Goal: Information Seeking & Learning: Learn about a topic

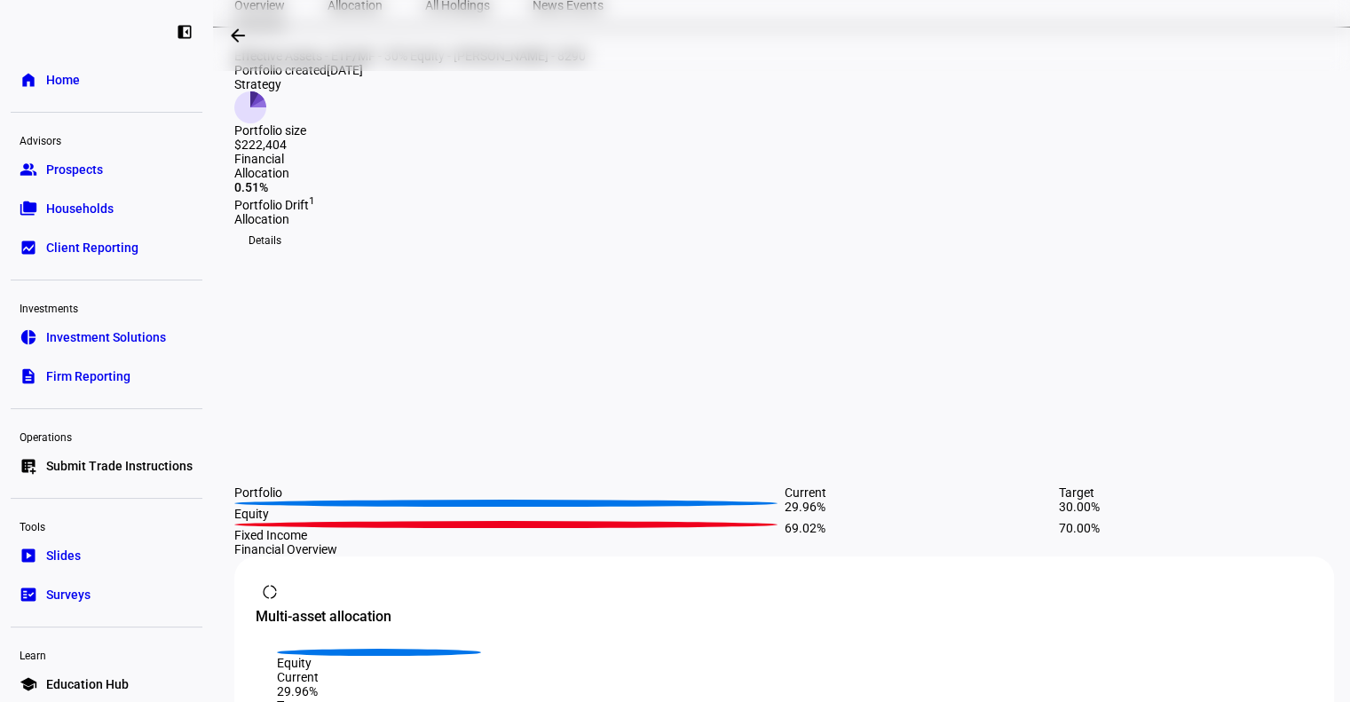
scroll to position [181, 0]
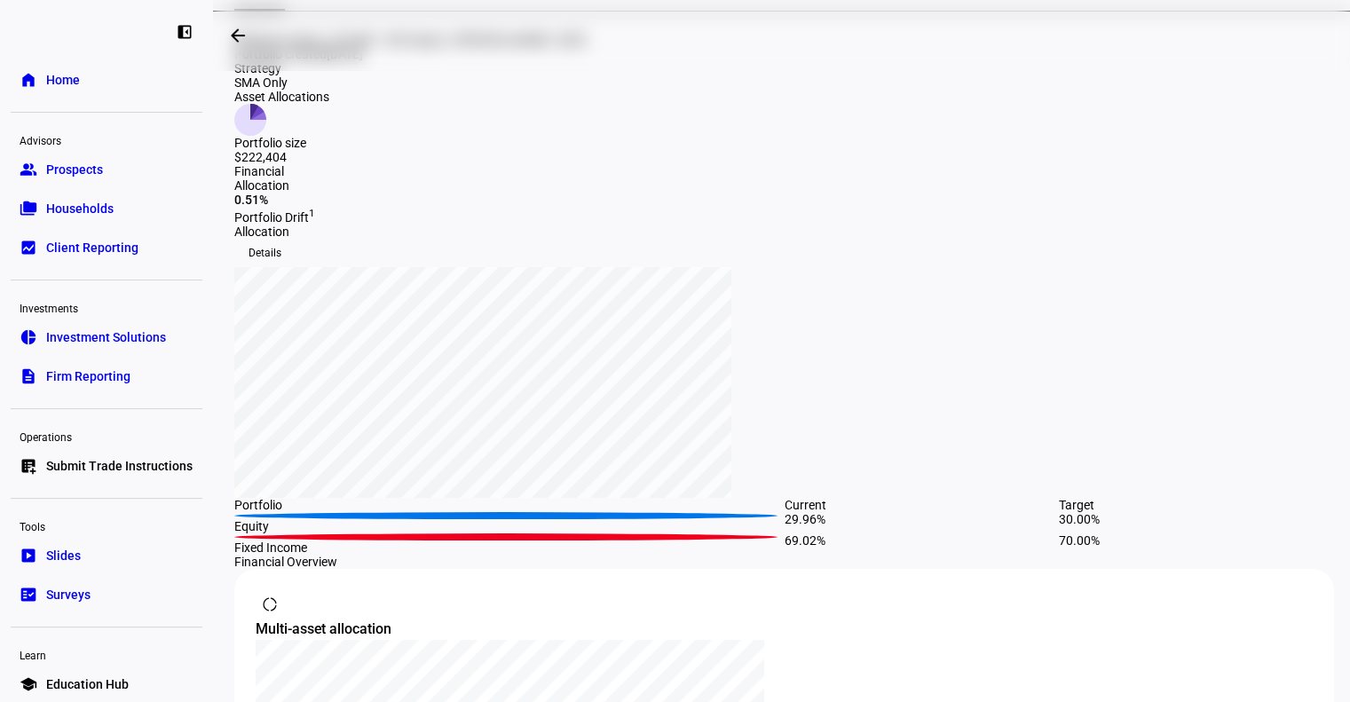
click at [281, 239] on span "Details" at bounding box center [265, 253] width 33 height 28
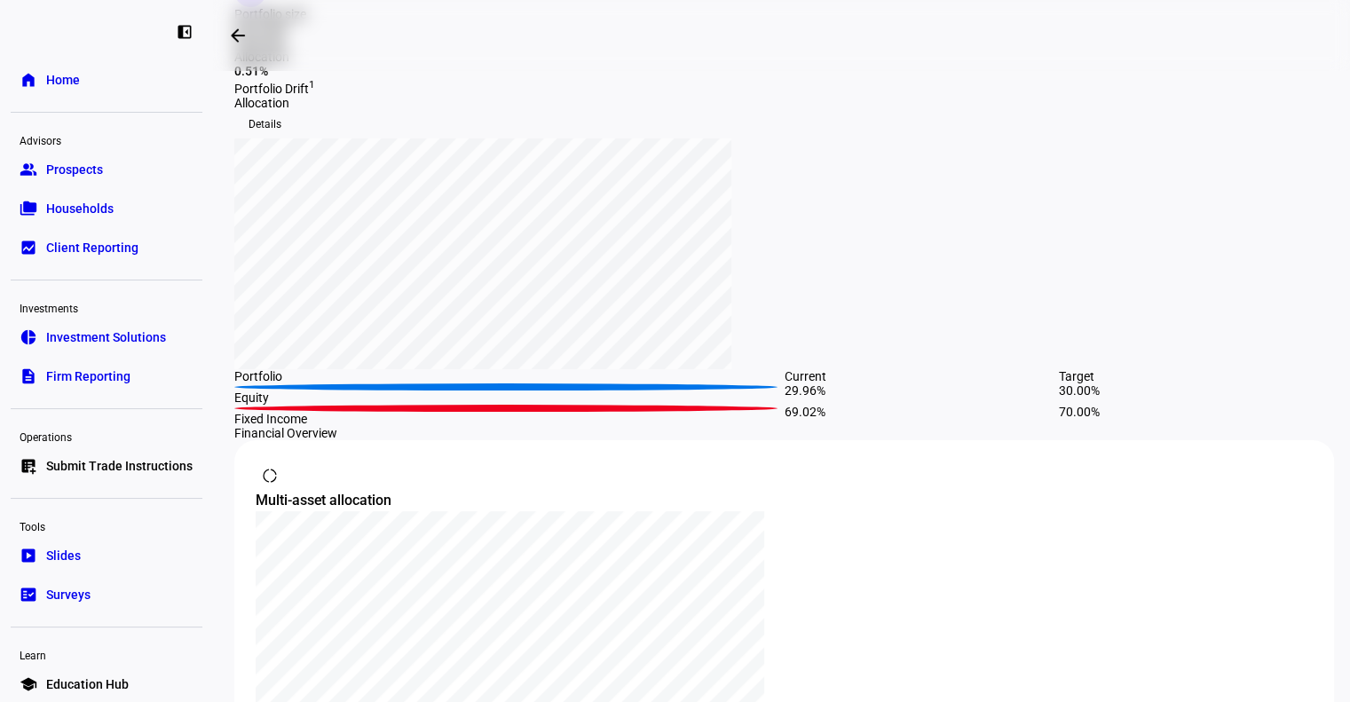
scroll to position [717, 0]
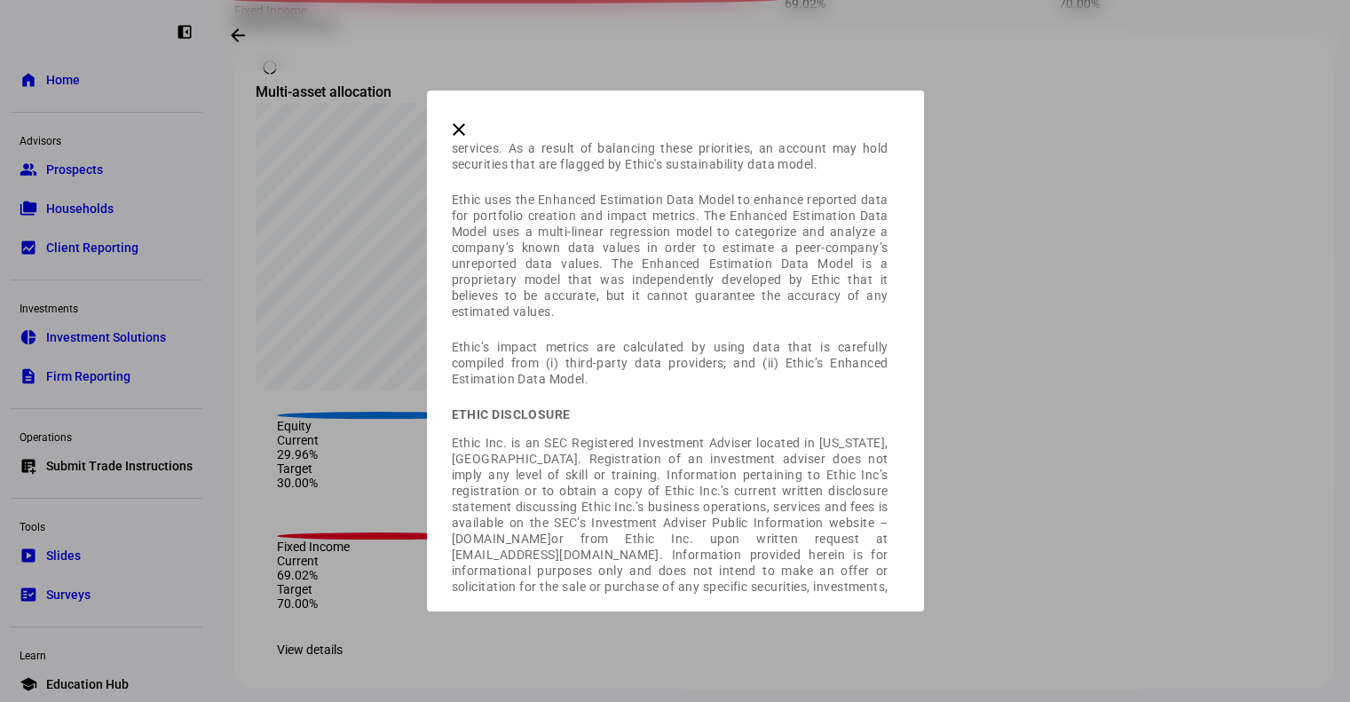
scroll to position [202, 0]
click at [1223, 630] on div at bounding box center [675, 351] width 1350 height 702
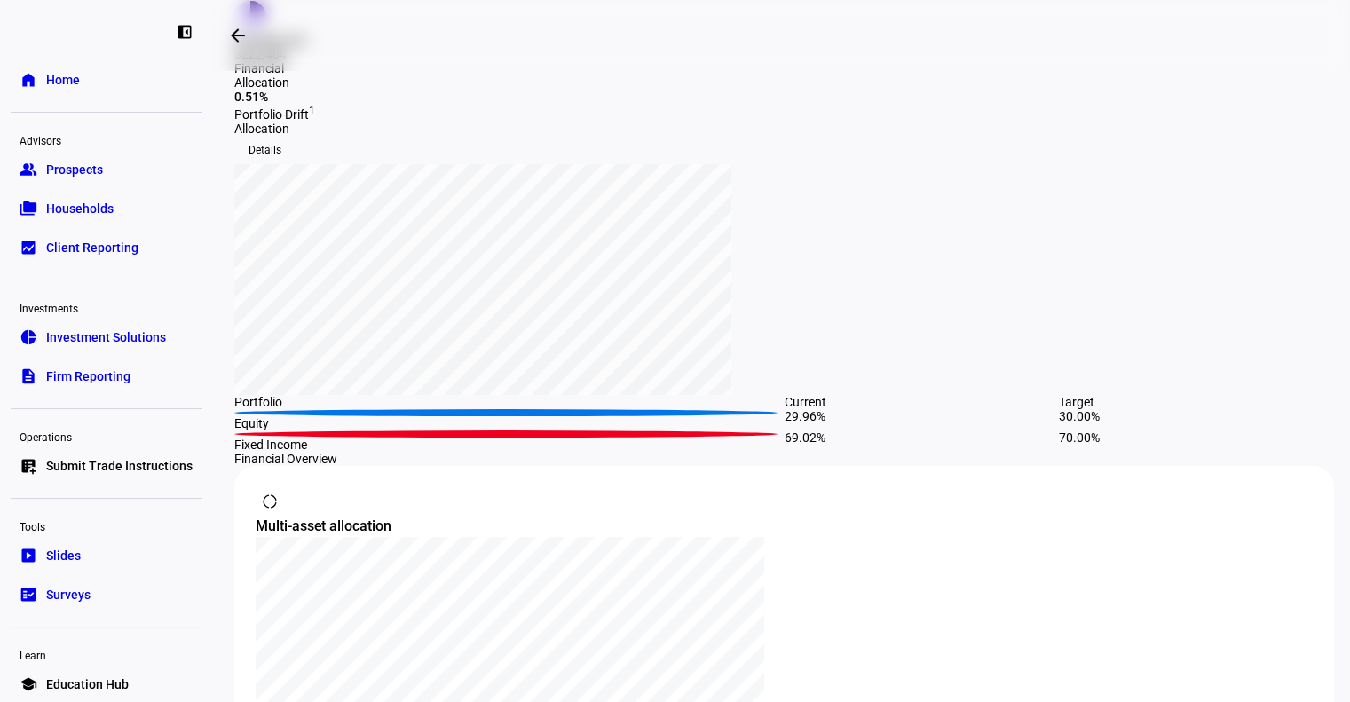
scroll to position [284, 0]
click at [267, 122] on div "Financial Allocation 0.51% Portfolio Drift 1" at bounding box center [784, 91] width 1100 height 60
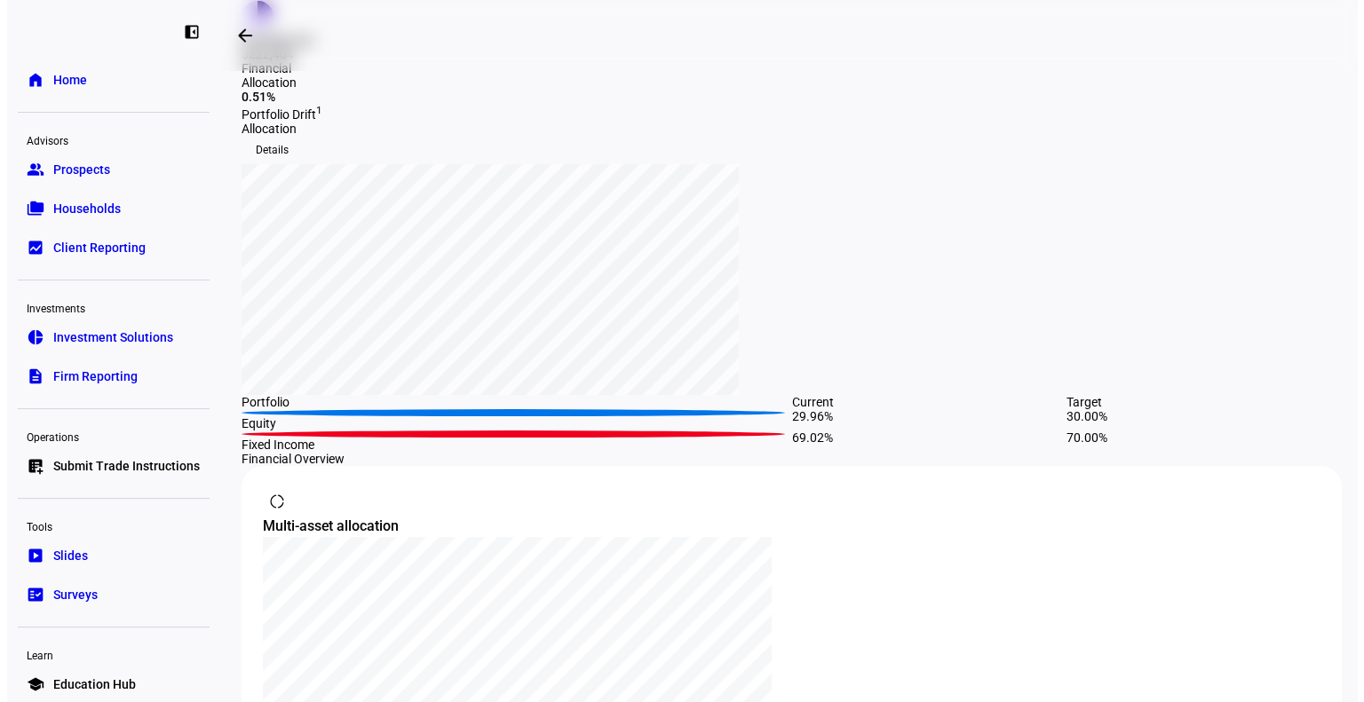
scroll to position [0, 0]
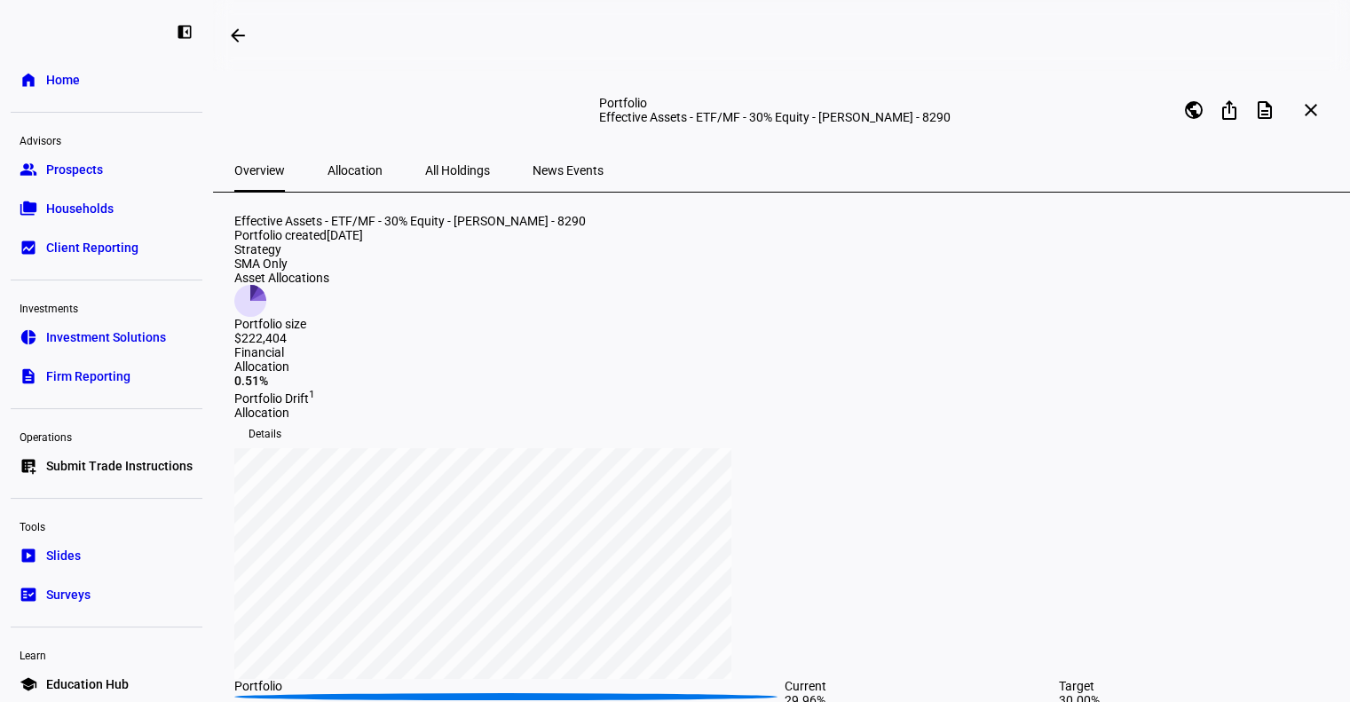
click at [348, 164] on span "Allocation" at bounding box center [355, 170] width 55 height 12
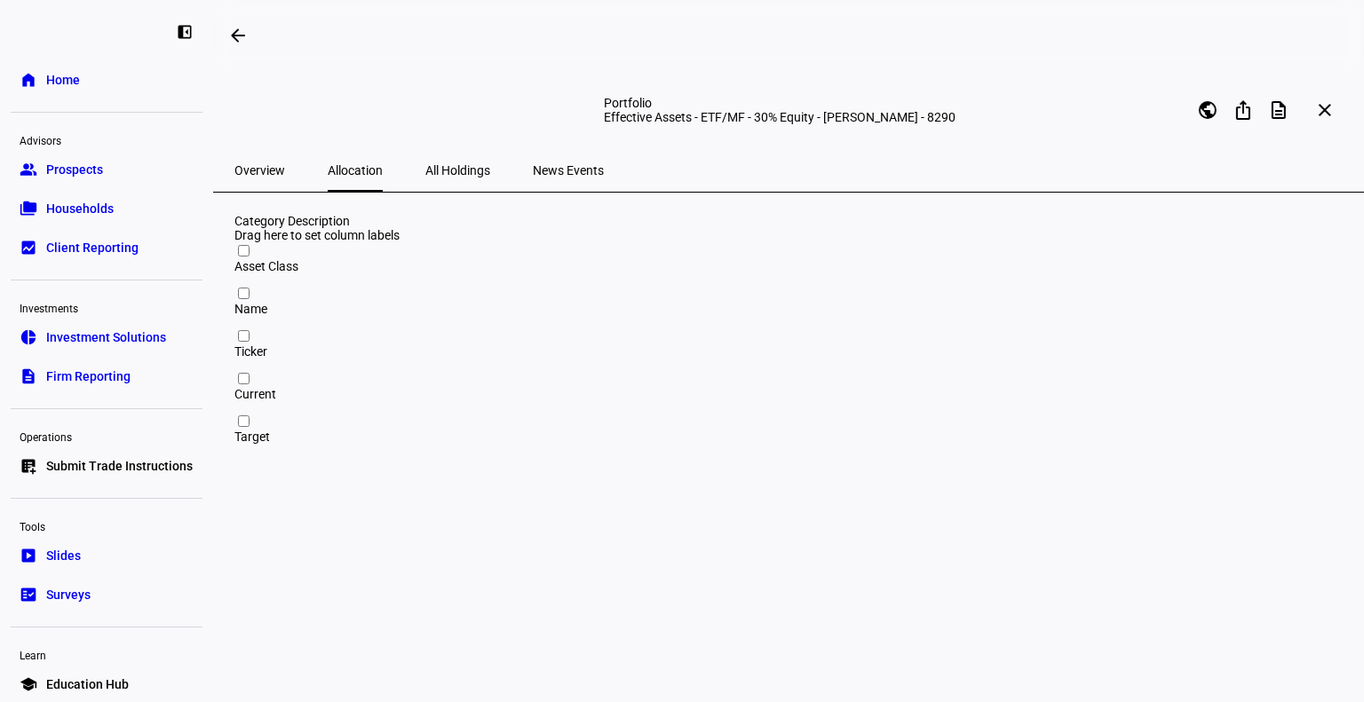
click at [267, 170] on span "Overview" at bounding box center [259, 170] width 51 height 12
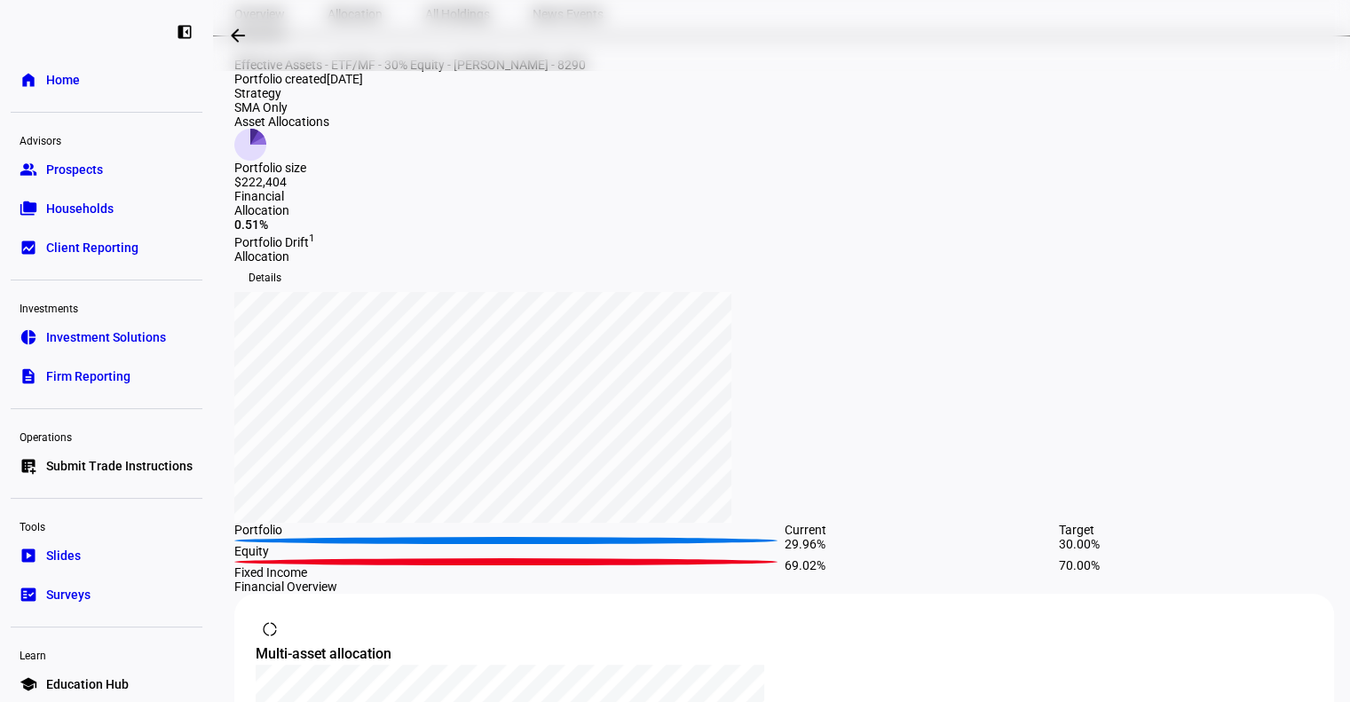
scroll to position [159, 0]
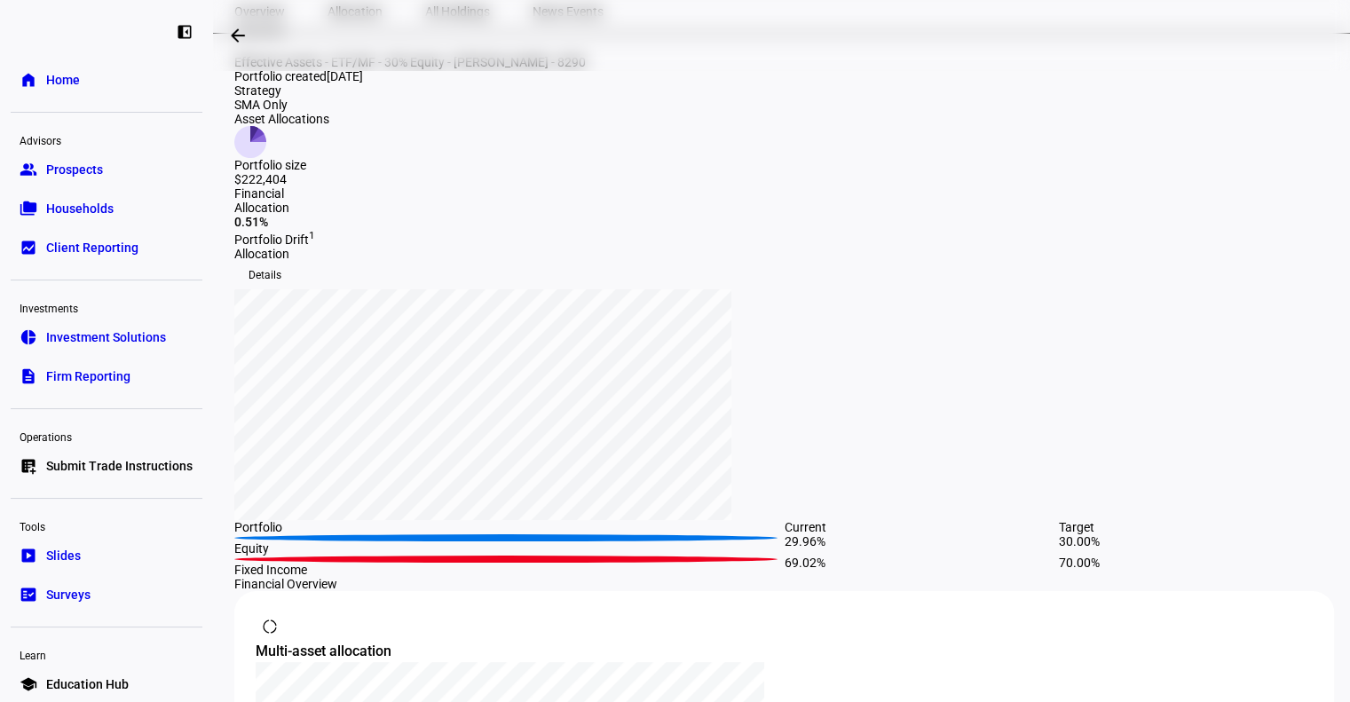
click at [315, 242] on sup "1" at bounding box center [312, 235] width 6 height 12
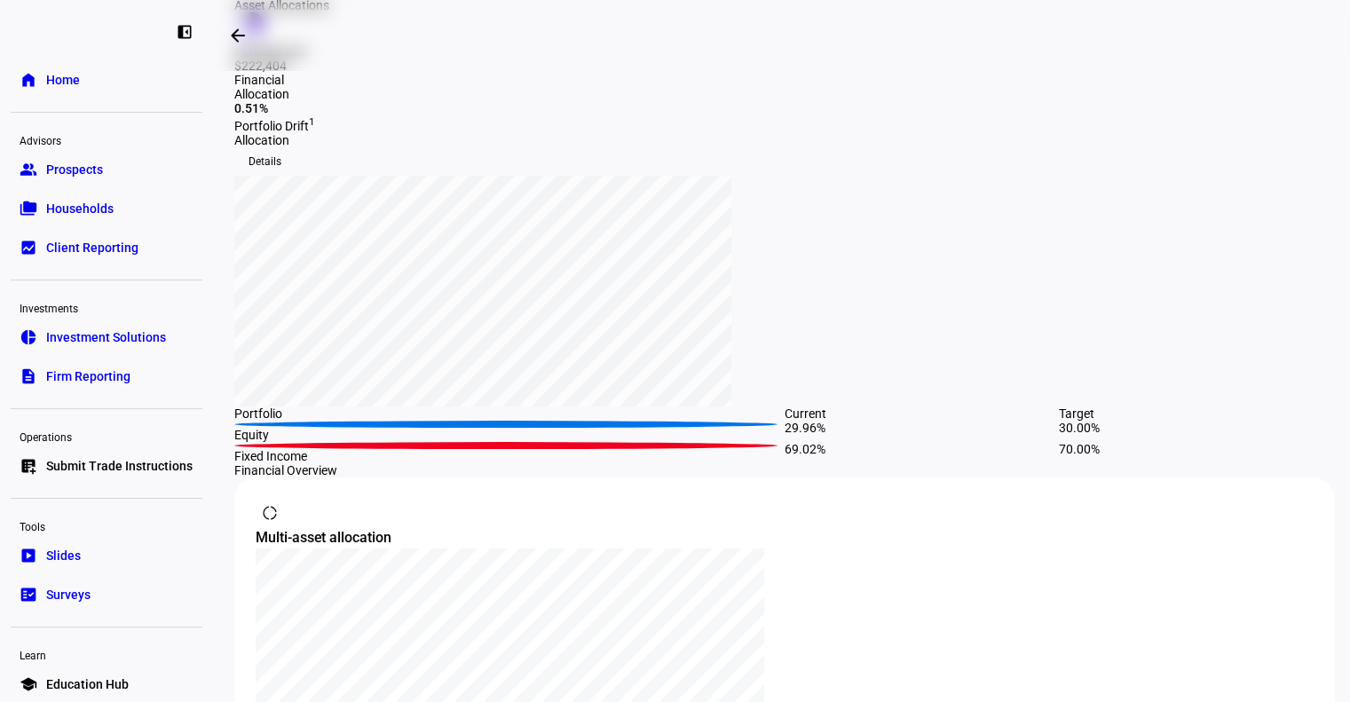
scroll to position [259, 0]
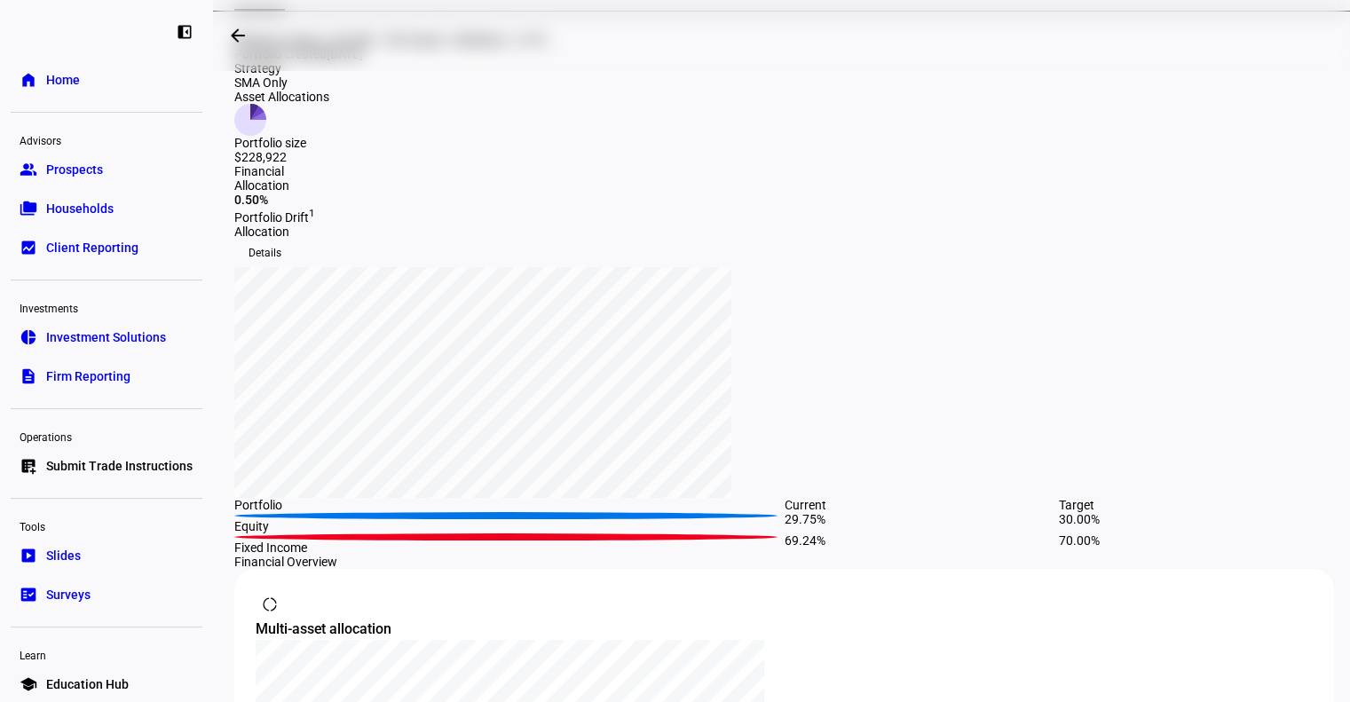
scroll to position [178, 0]
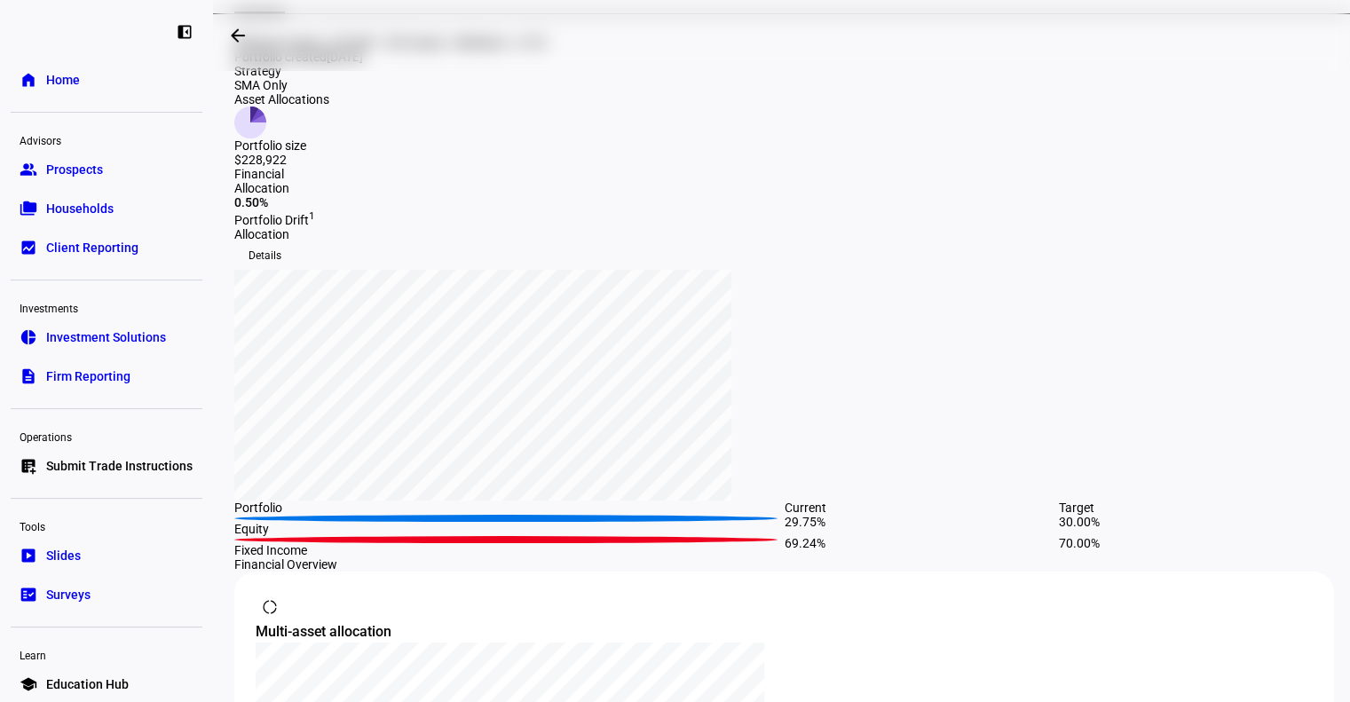
click at [281, 242] on span "Details" at bounding box center [265, 256] width 33 height 28
